Goal: Task Accomplishment & Management: Use online tool/utility

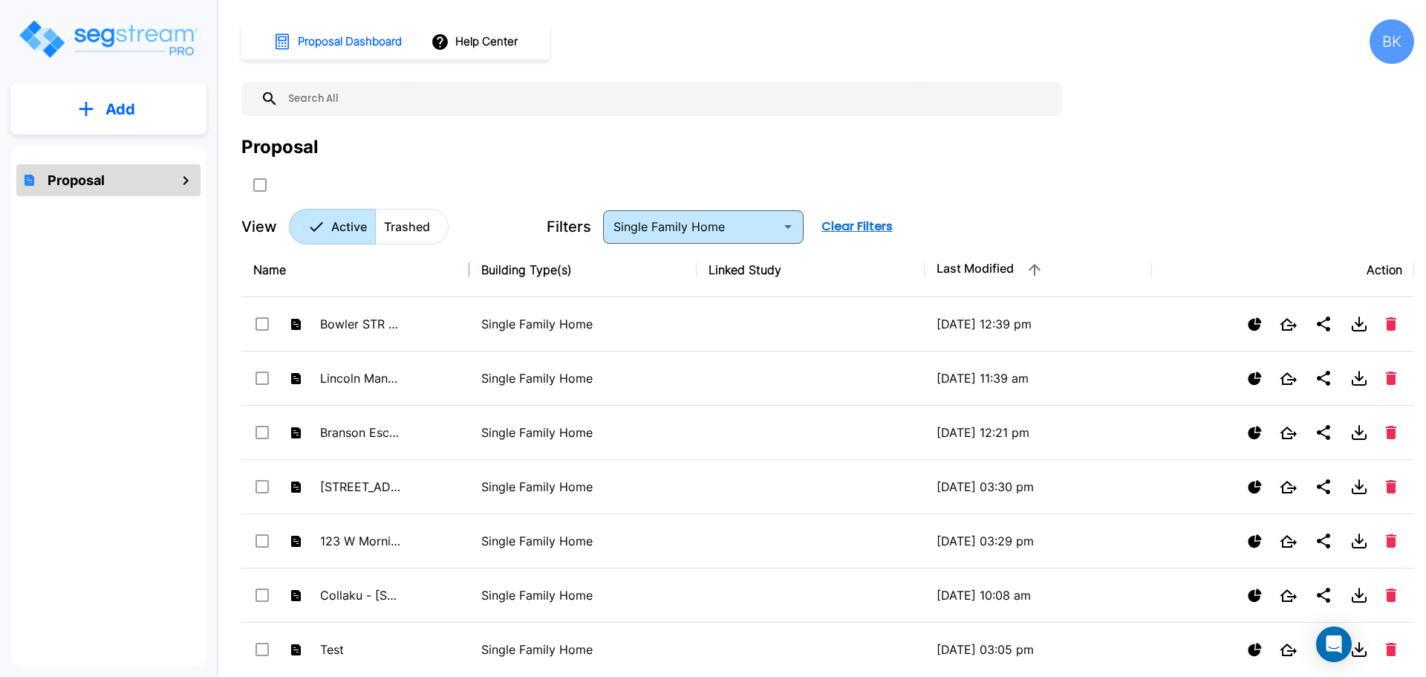
drag, startPoint x: 467, startPoint y: 270, endPoint x: 522, endPoint y: 264, distance: 54.6
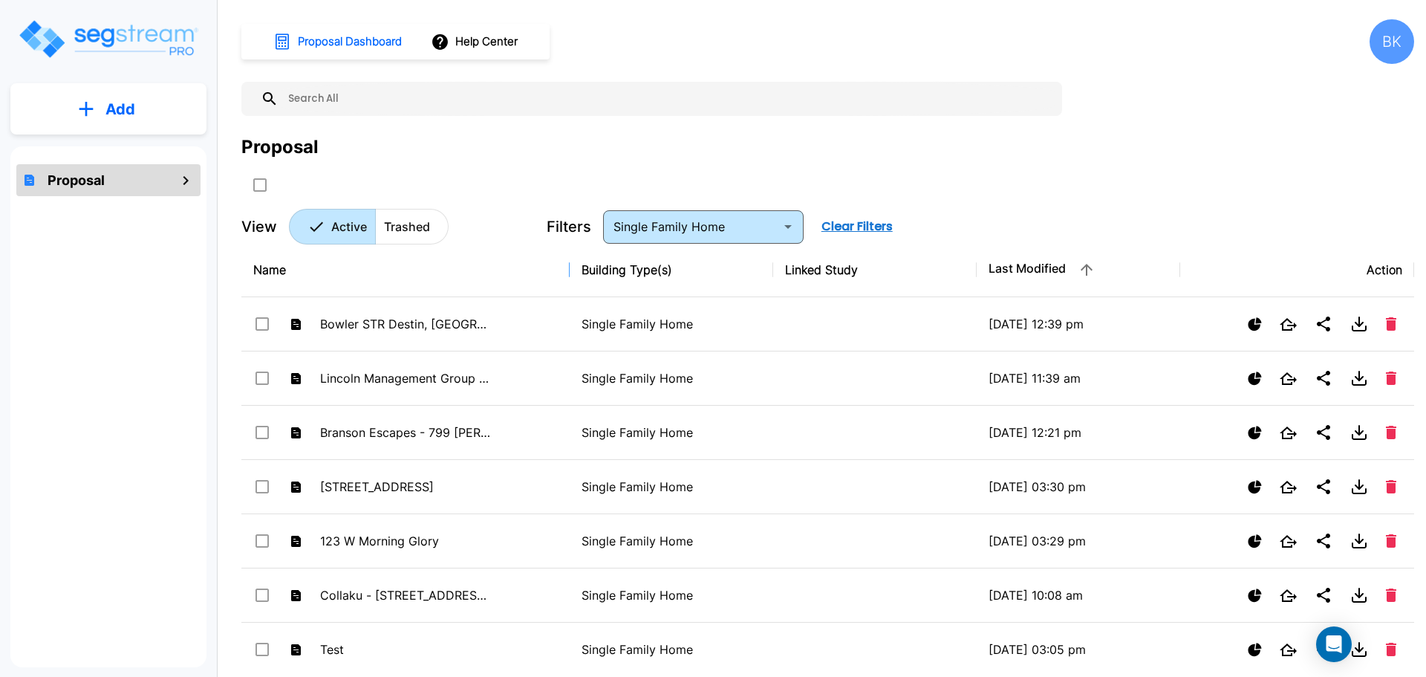
click at [372, 100] on input "text" at bounding box center [667, 99] width 776 height 34
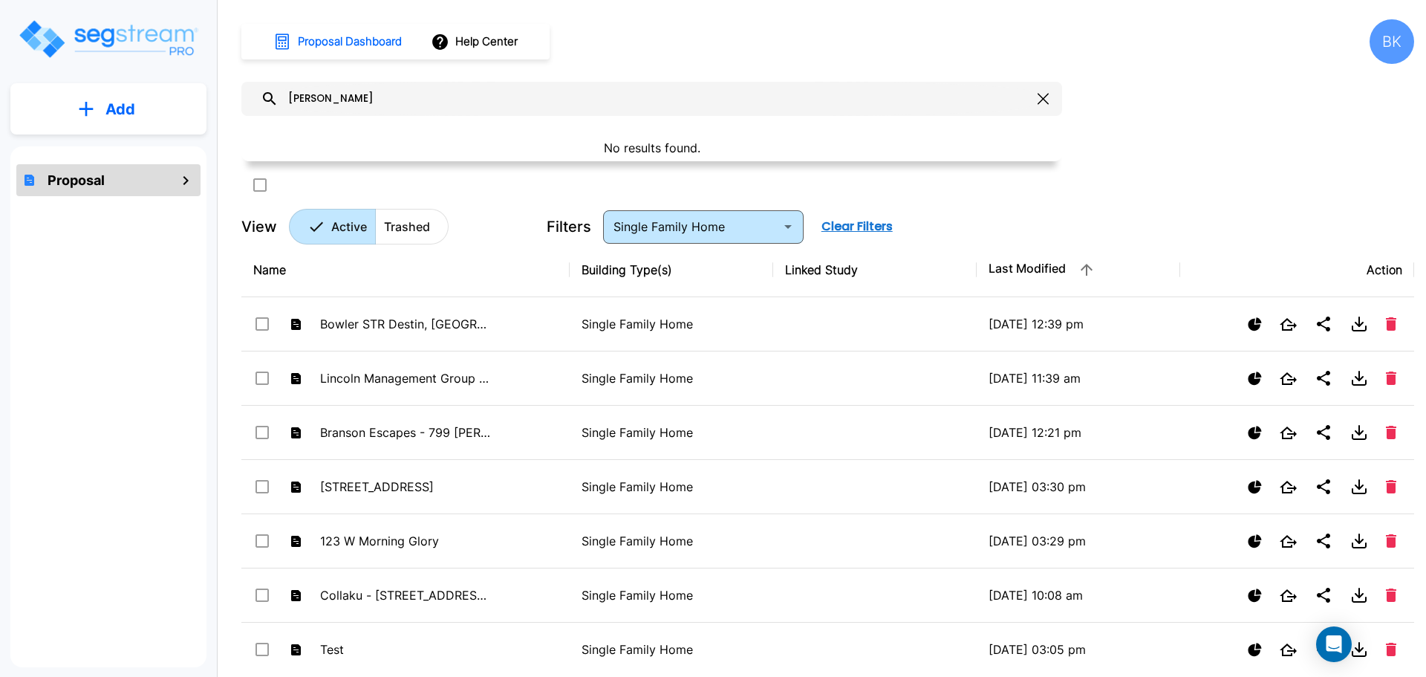
drag, startPoint x: 352, startPoint y: 98, endPoint x: 251, endPoint y: 98, distance: 101.0
click at [251, 98] on div "eric young" at bounding box center [651, 99] width 821 height 34
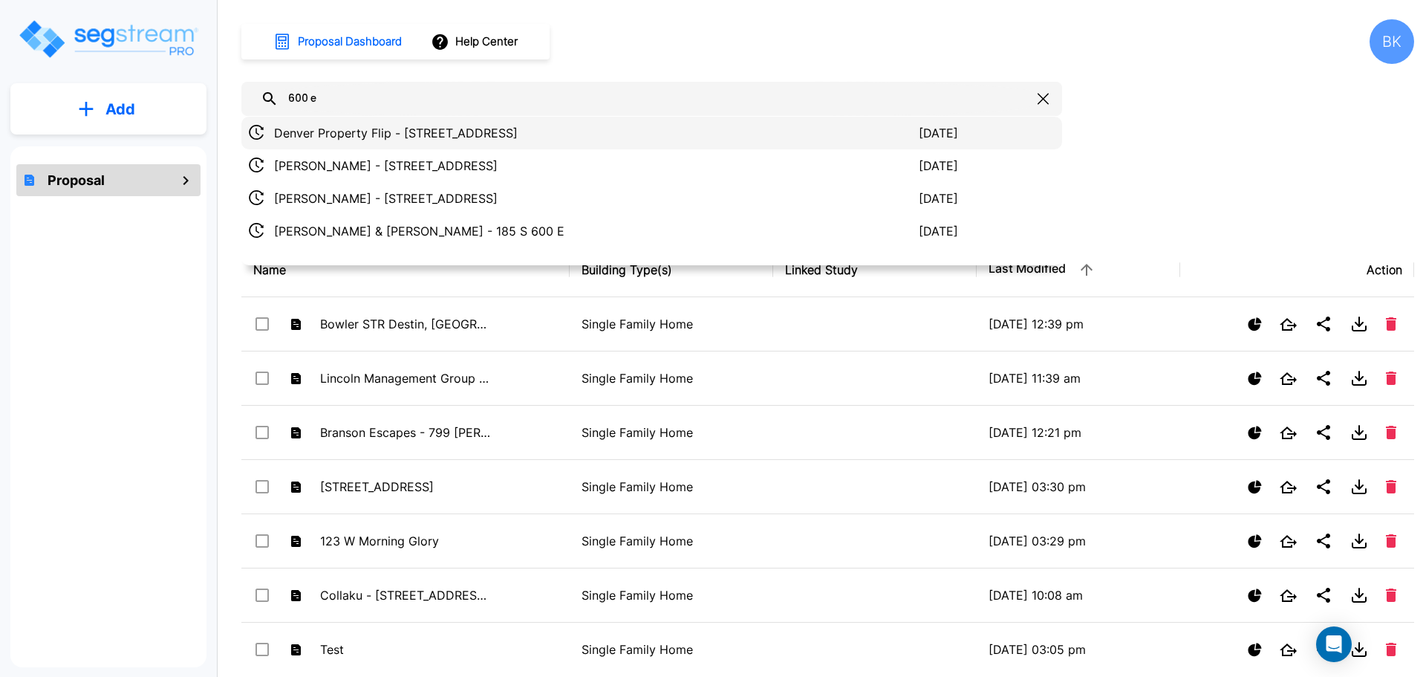
type input "600 e"
click at [386, 129] on p "Denver Property Flip - [STREET_ADDRESS]" at bounding box center [596, 133] width 645 height 18
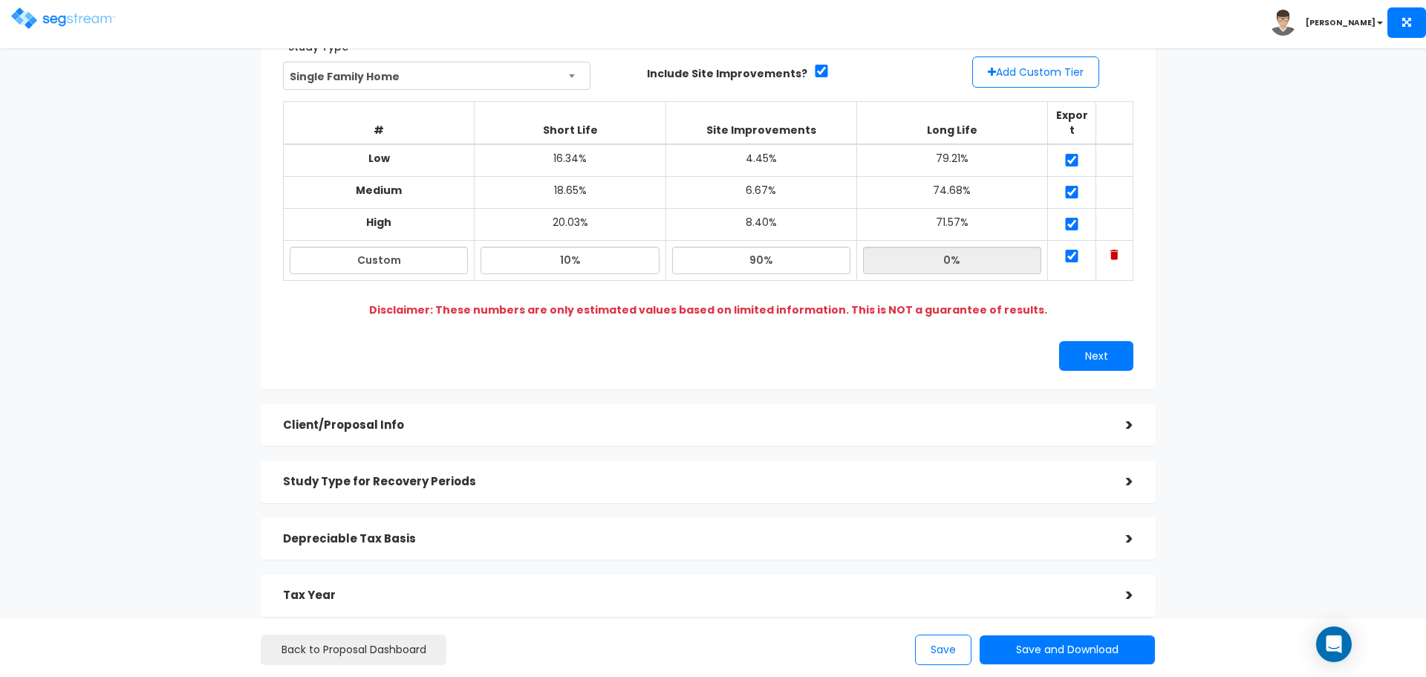
scroll to position [247, 0]
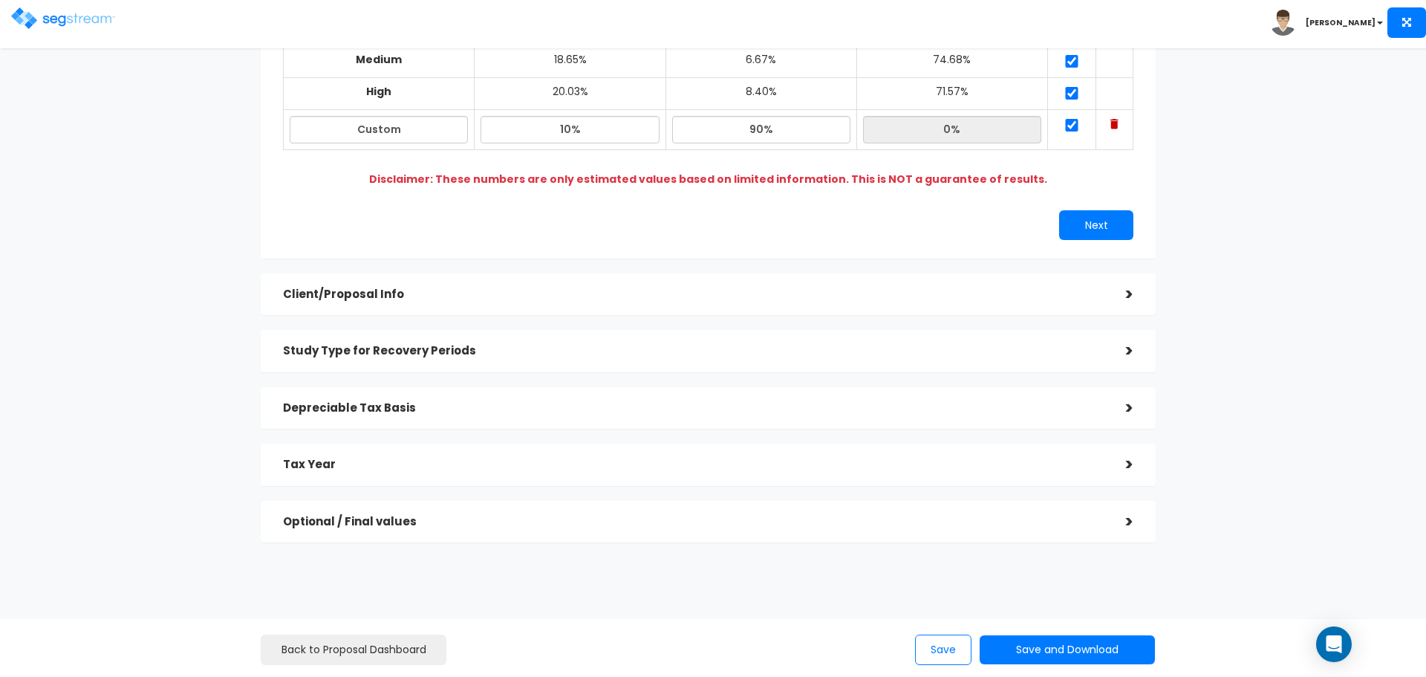
click at [1130, 510] on div ">" at bounding box center [1119, 521] width 30 height 23
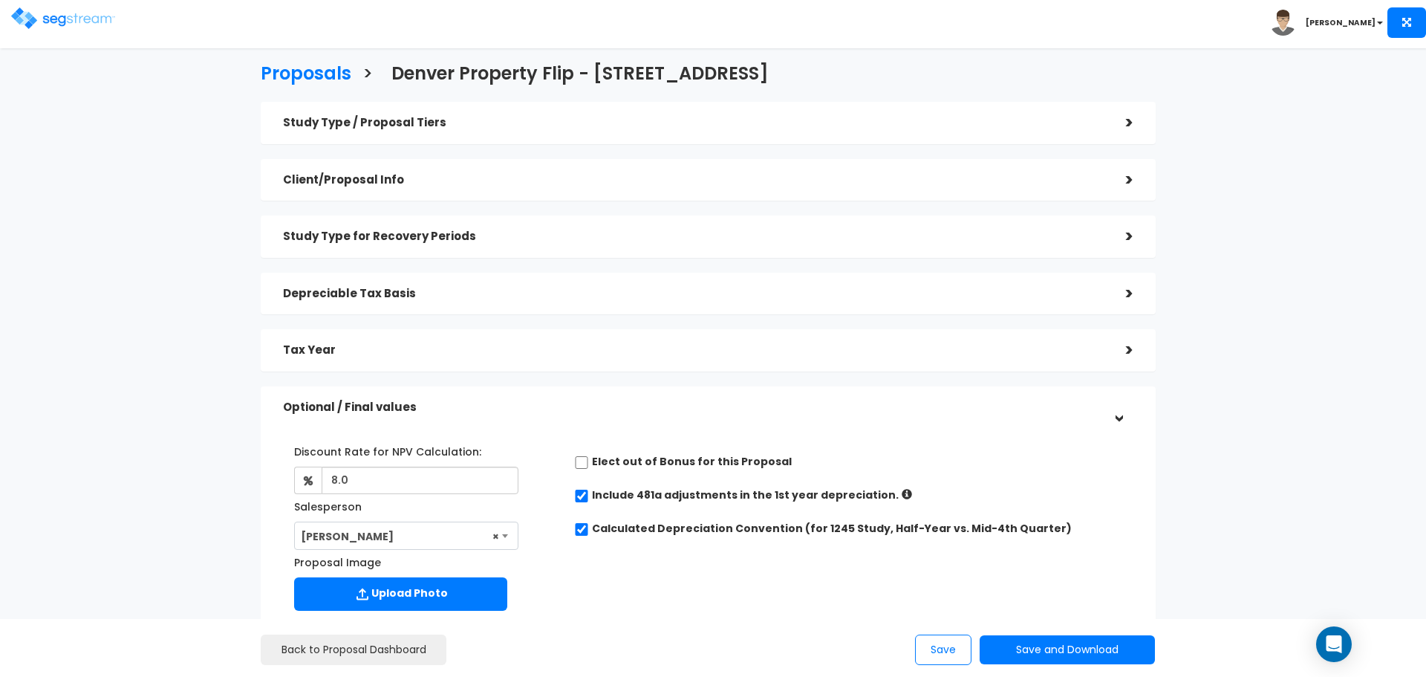
scroll to position [0, 0]
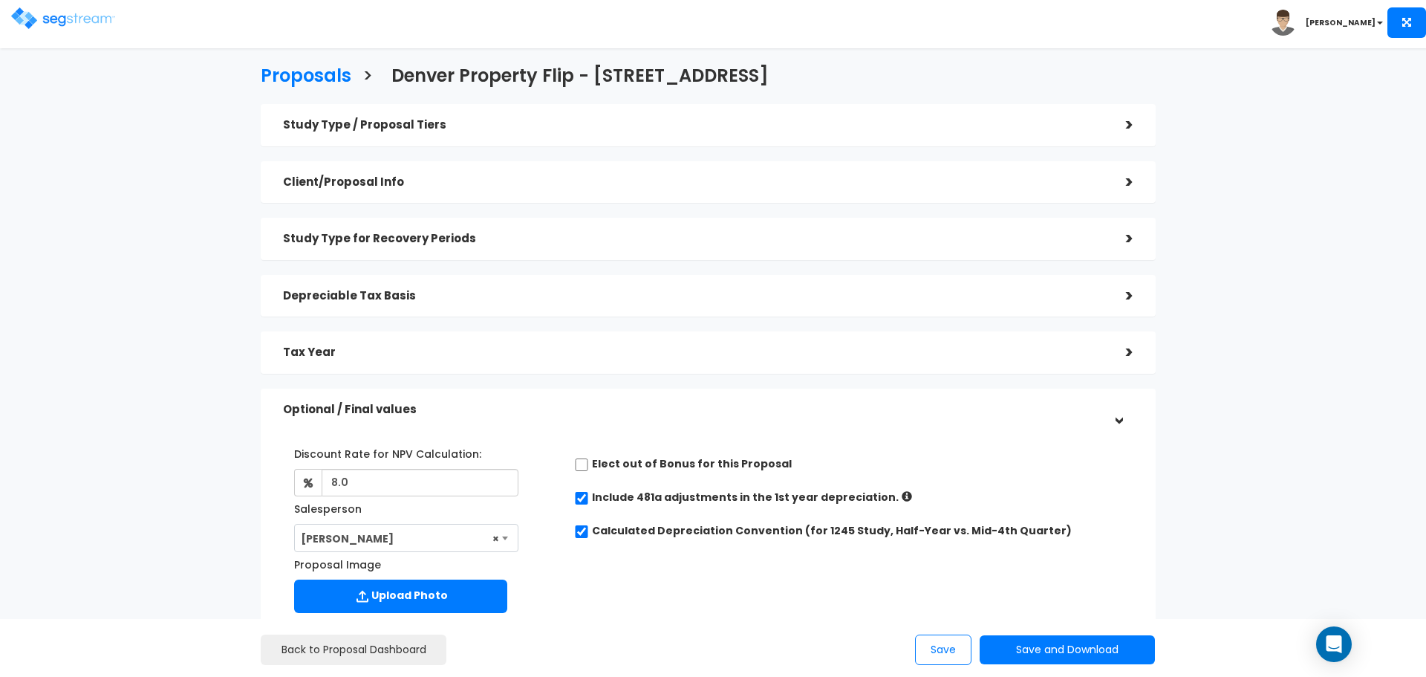
click at [1128, 351] on div ">" at bounding box center [1119, 352] width 30 height 23
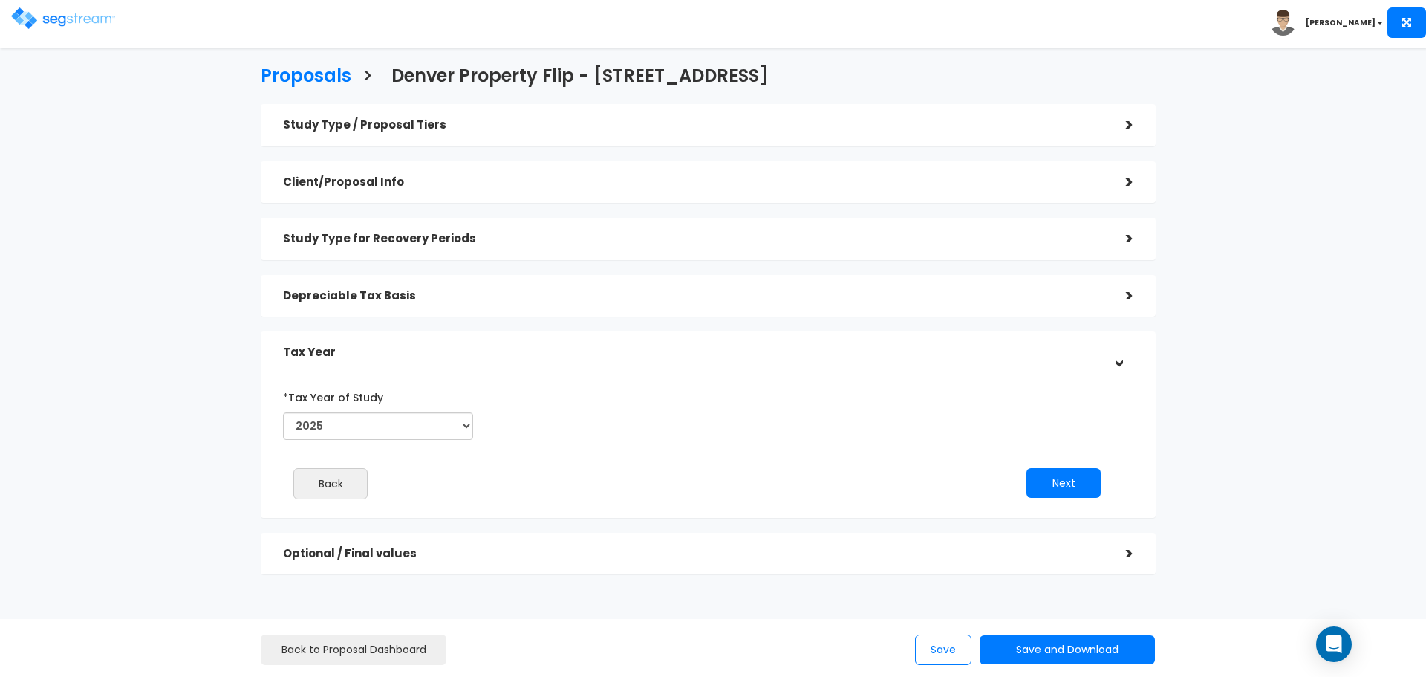
click at [1128, 294] on div ">" at bounding box center [1119, 296] width 30 height 23
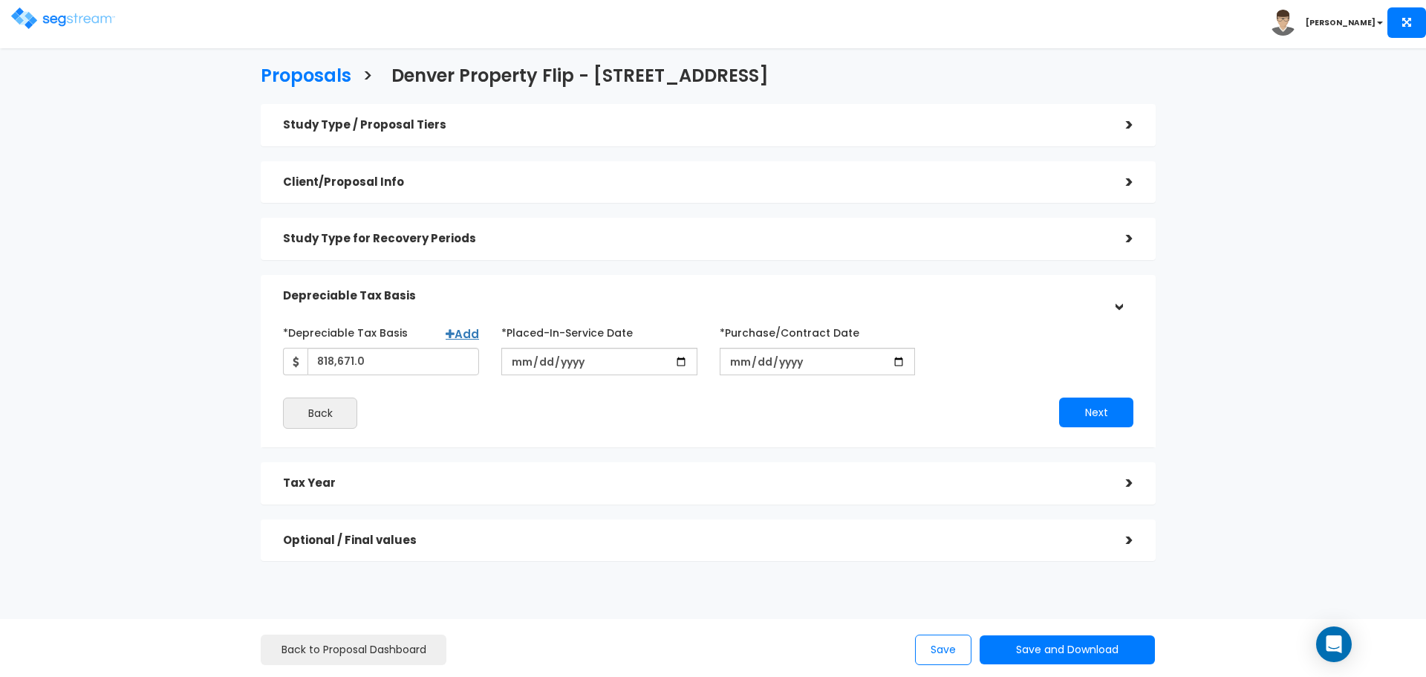
click at [1128, 236] on div ">" at bounding box center [1119, 238] width 30 height 23
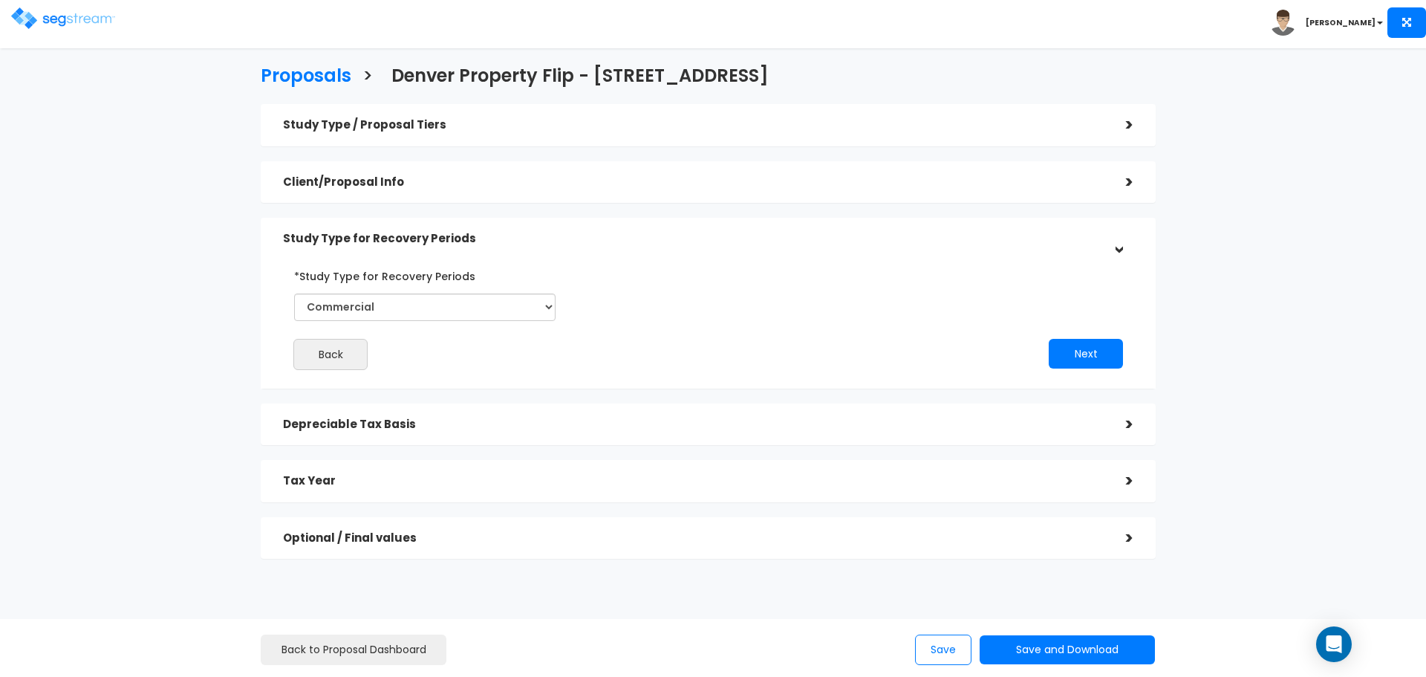
click at [1128, 182] on div ">" at bounding box center [1119, 182] width 30 height 23
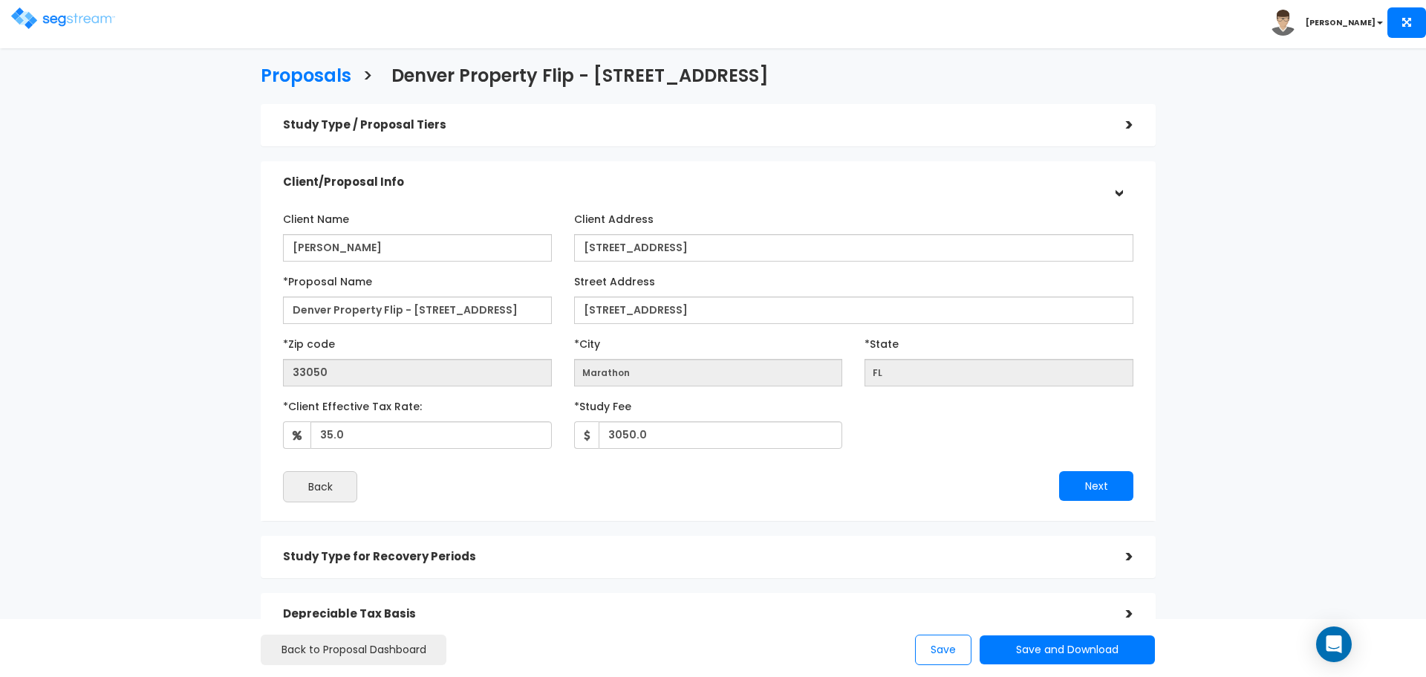
click at [1128, 126] on div ">" at bounding box center [1119, 125] width 30 height 23
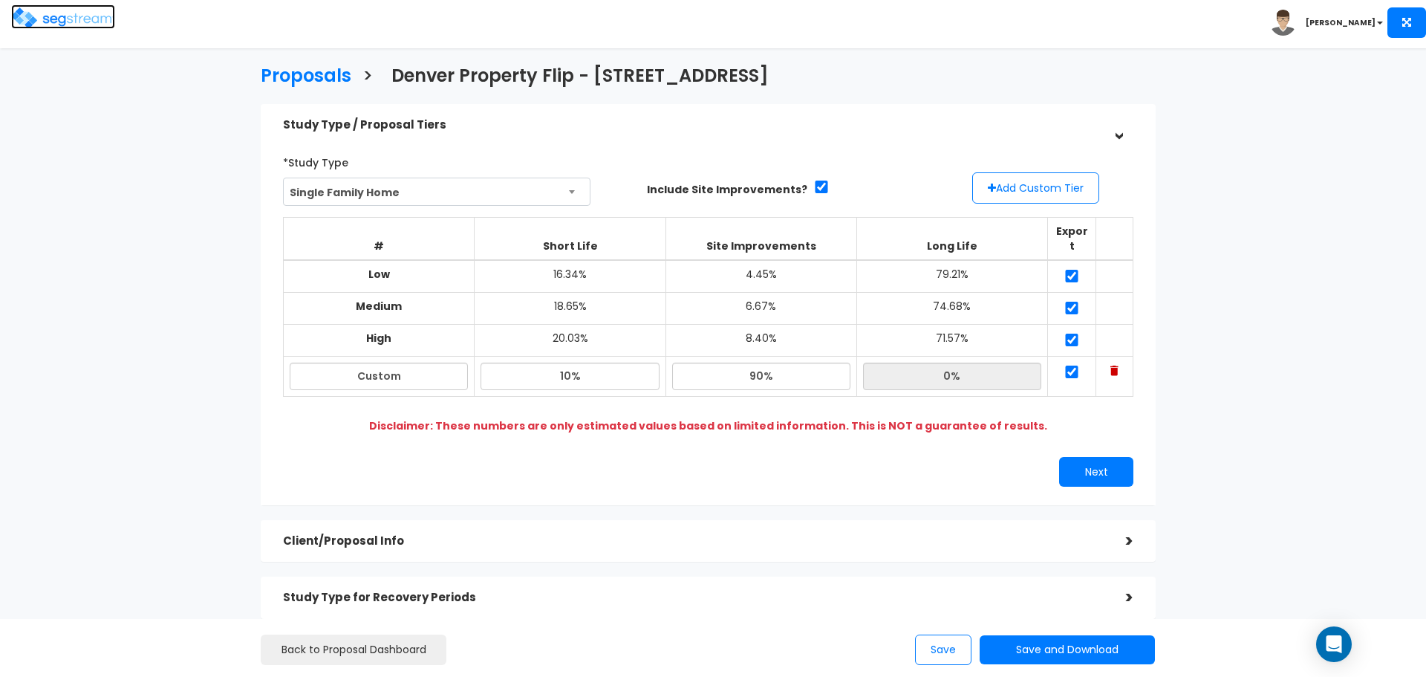
click at [71, 19] on img at bounding box center [63, 18] width 104 height 22
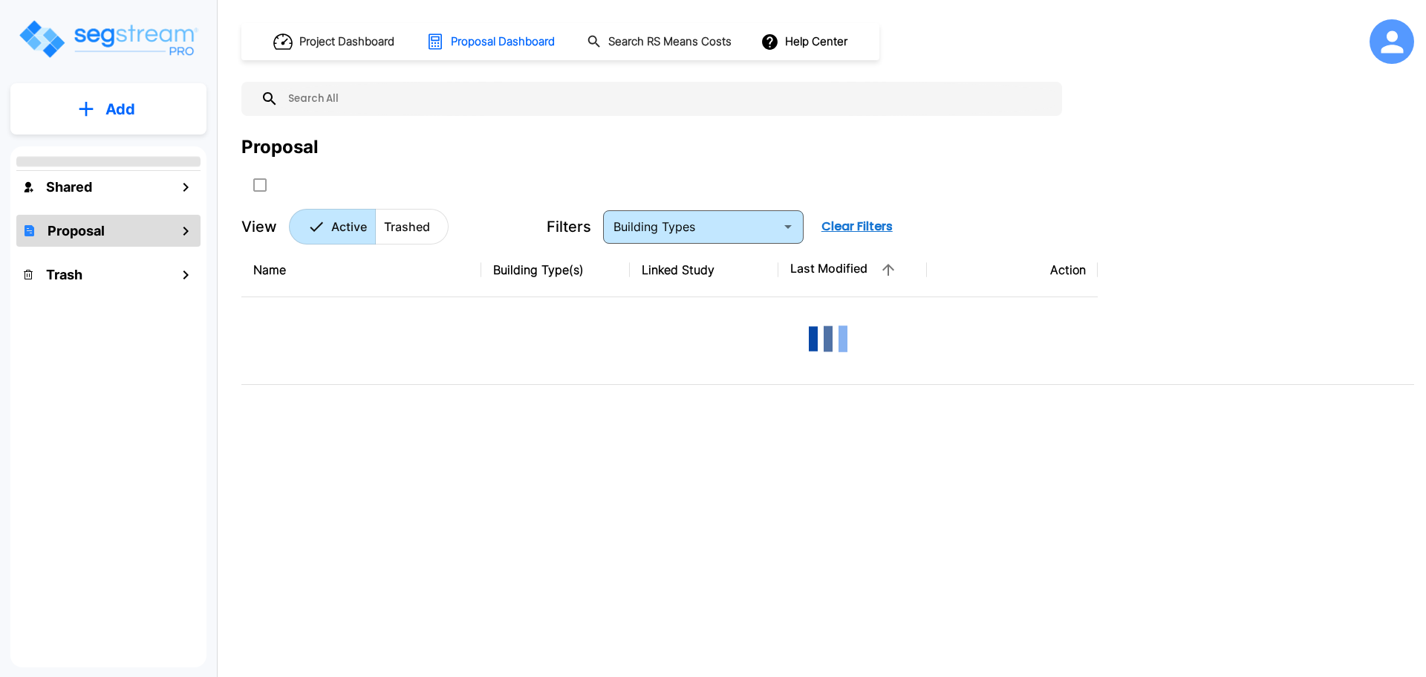
type input "Single Family Home"
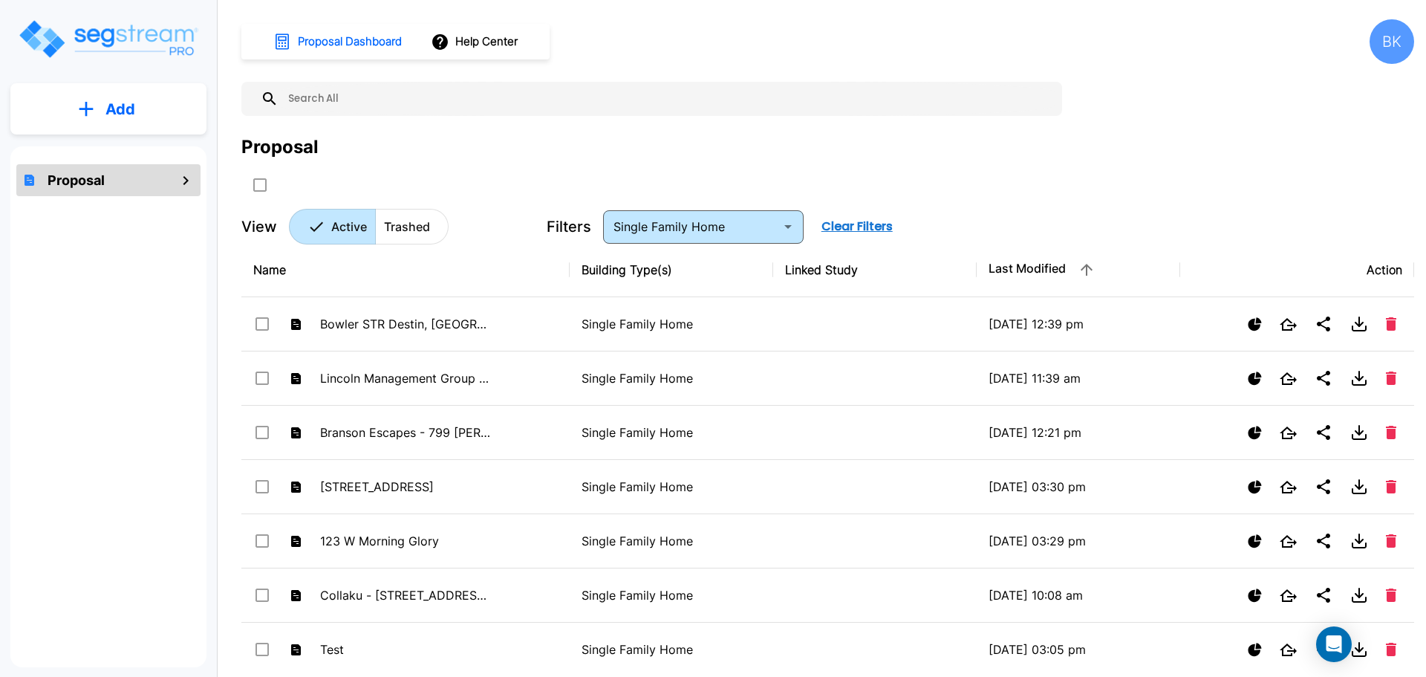
click at [187, 179] on icon "mailbox folders" at bounding box center [186, 180] width 5 height 9
click at [40, 321] on div "Proposal" at bounding box center [108, 406] width 196 height 521
click at [1394, 38] on div "BK" at bounding box center [1392, 41] width 45 height 45
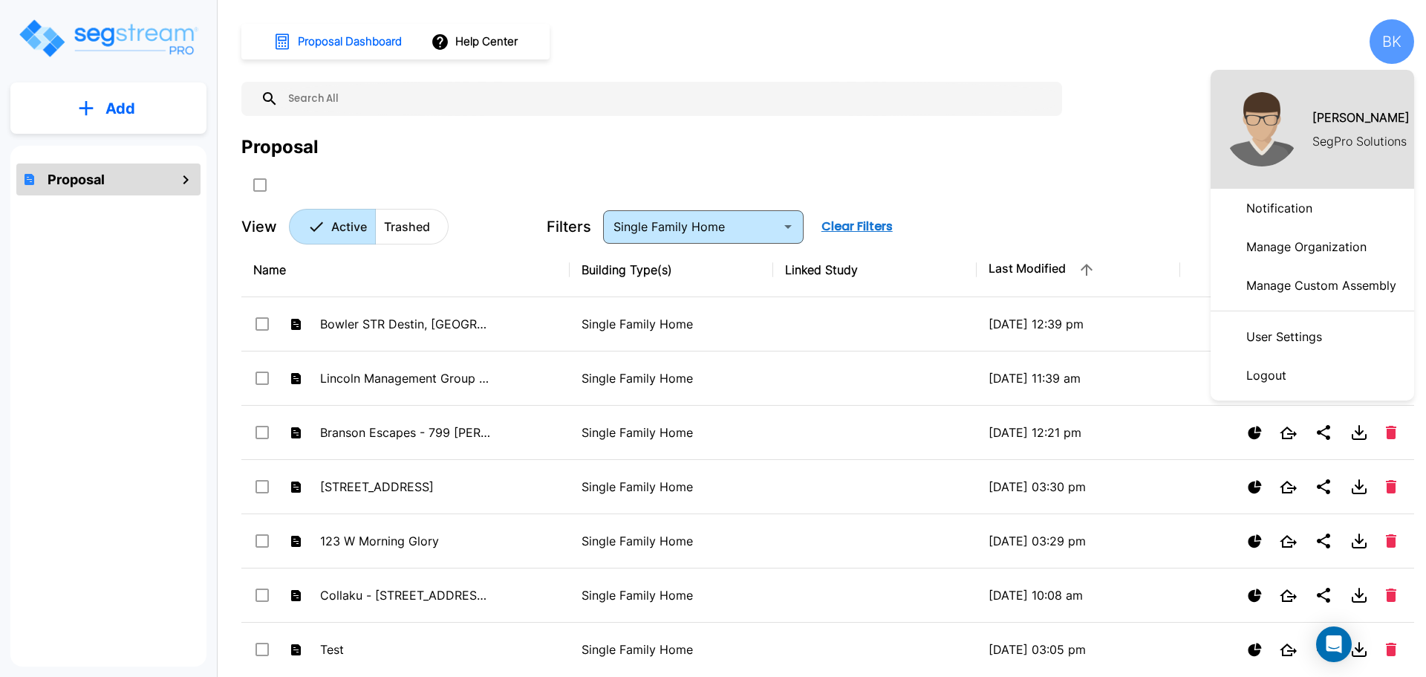
click at [1268, 376] on p "Logout" at bounding box center [1267, 375] width 52 height 30
